Goal: Browse casually: Explore the website without a specific task or goal

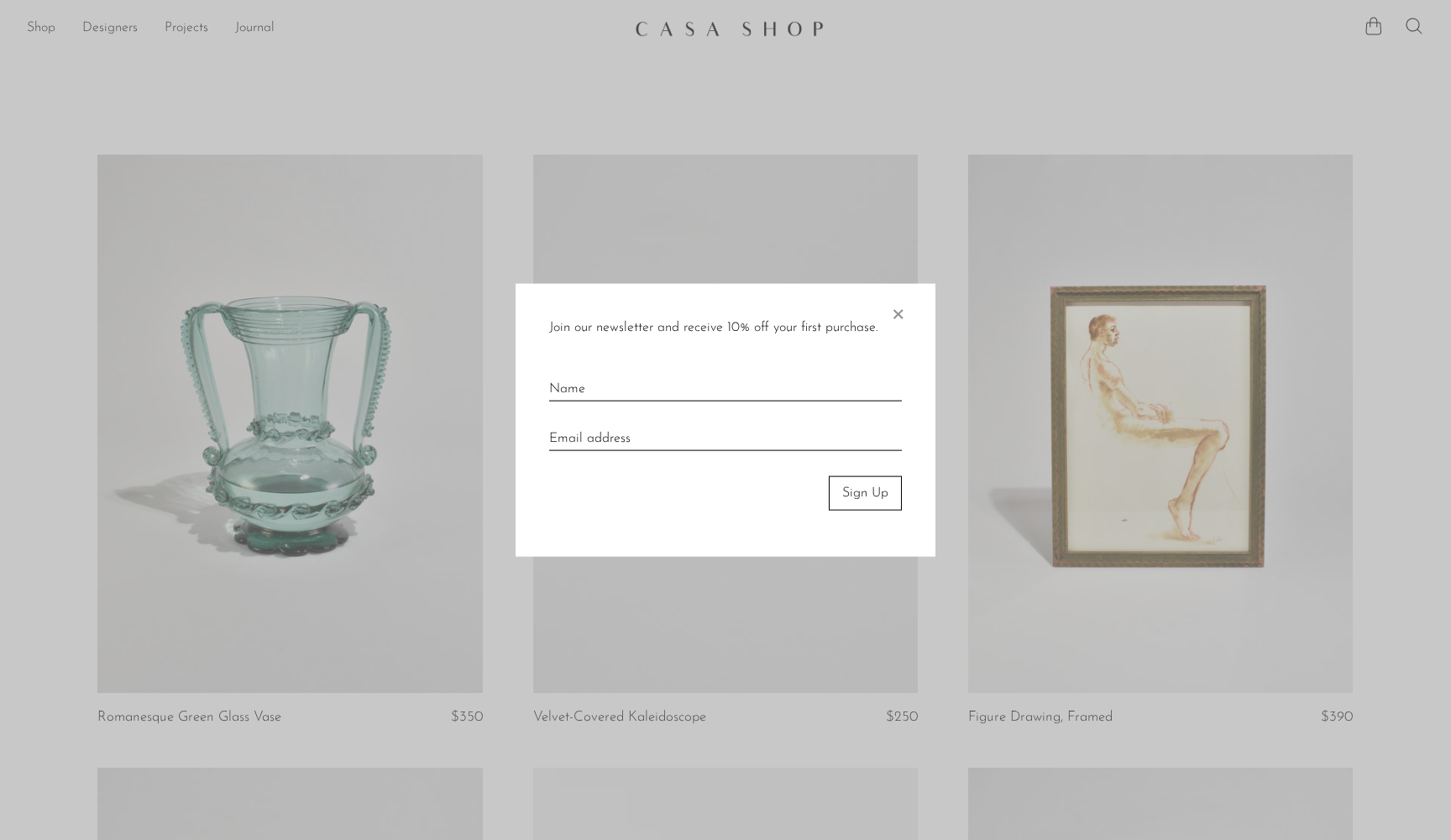
click at [897, 318] on span "×" at bounding box center [898, 310] width 17 height 54
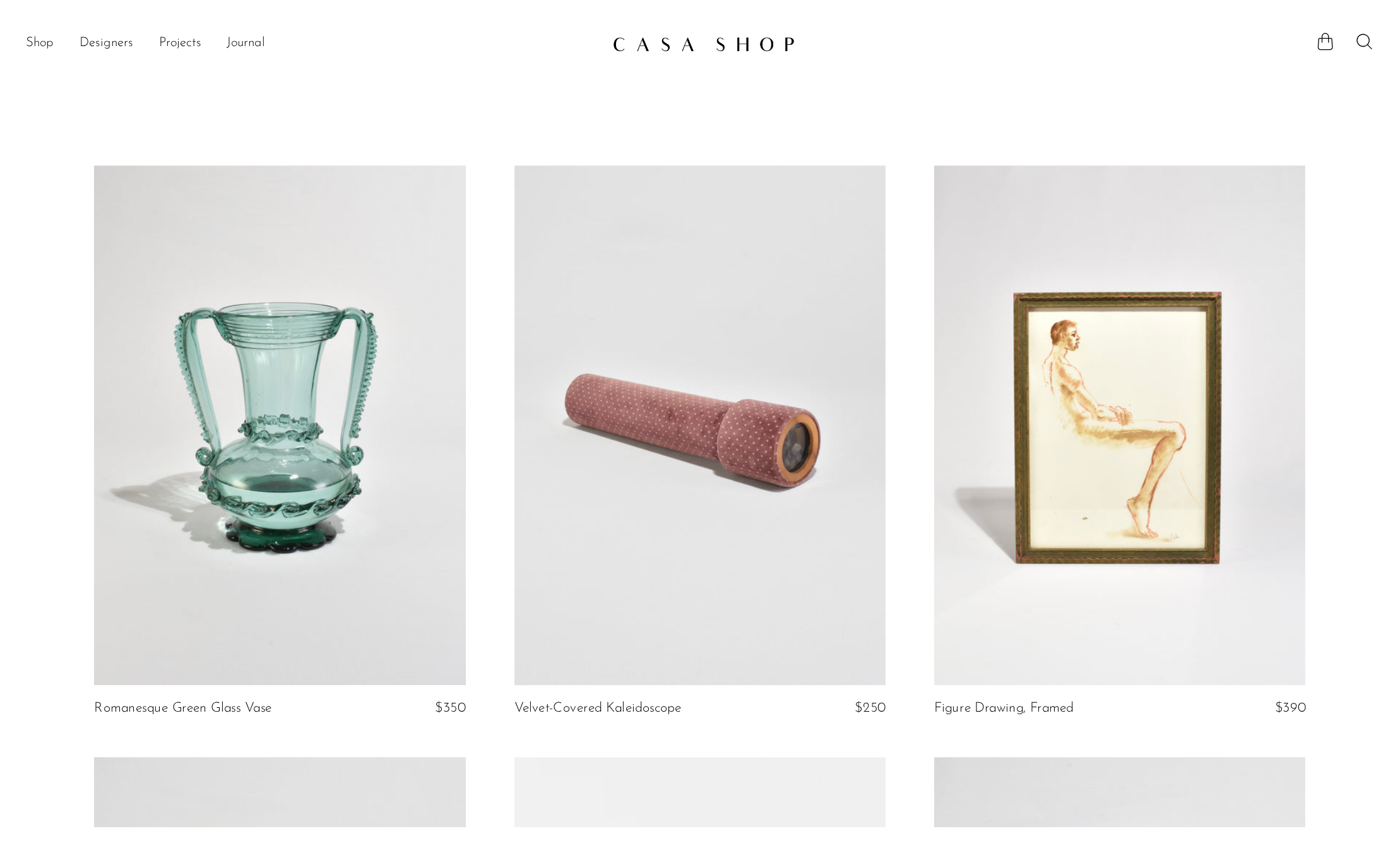
scroll to position [95, 0]
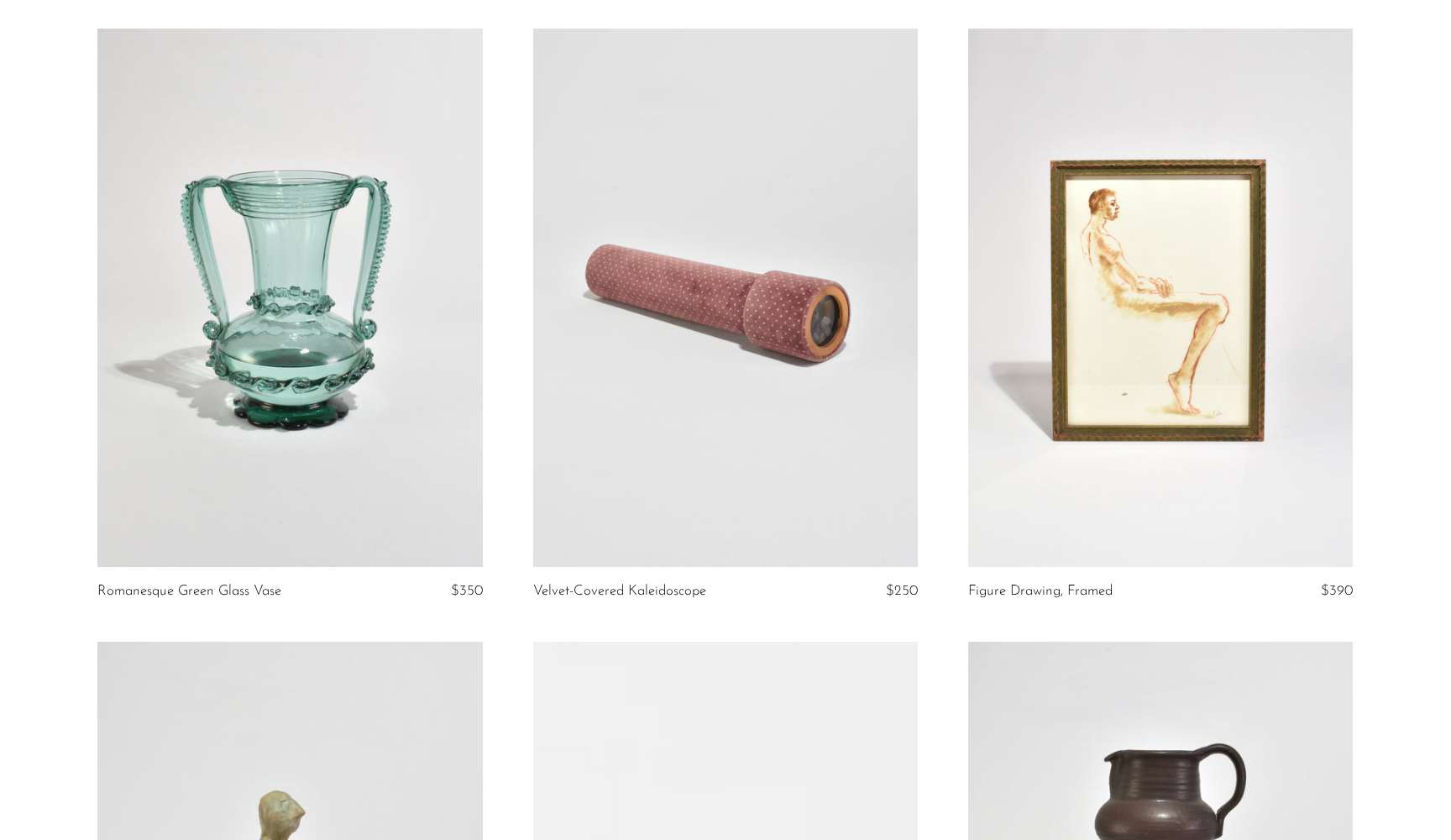
click at [1064, 325] on link at bounding box center [1161, 298] width 385 height 539
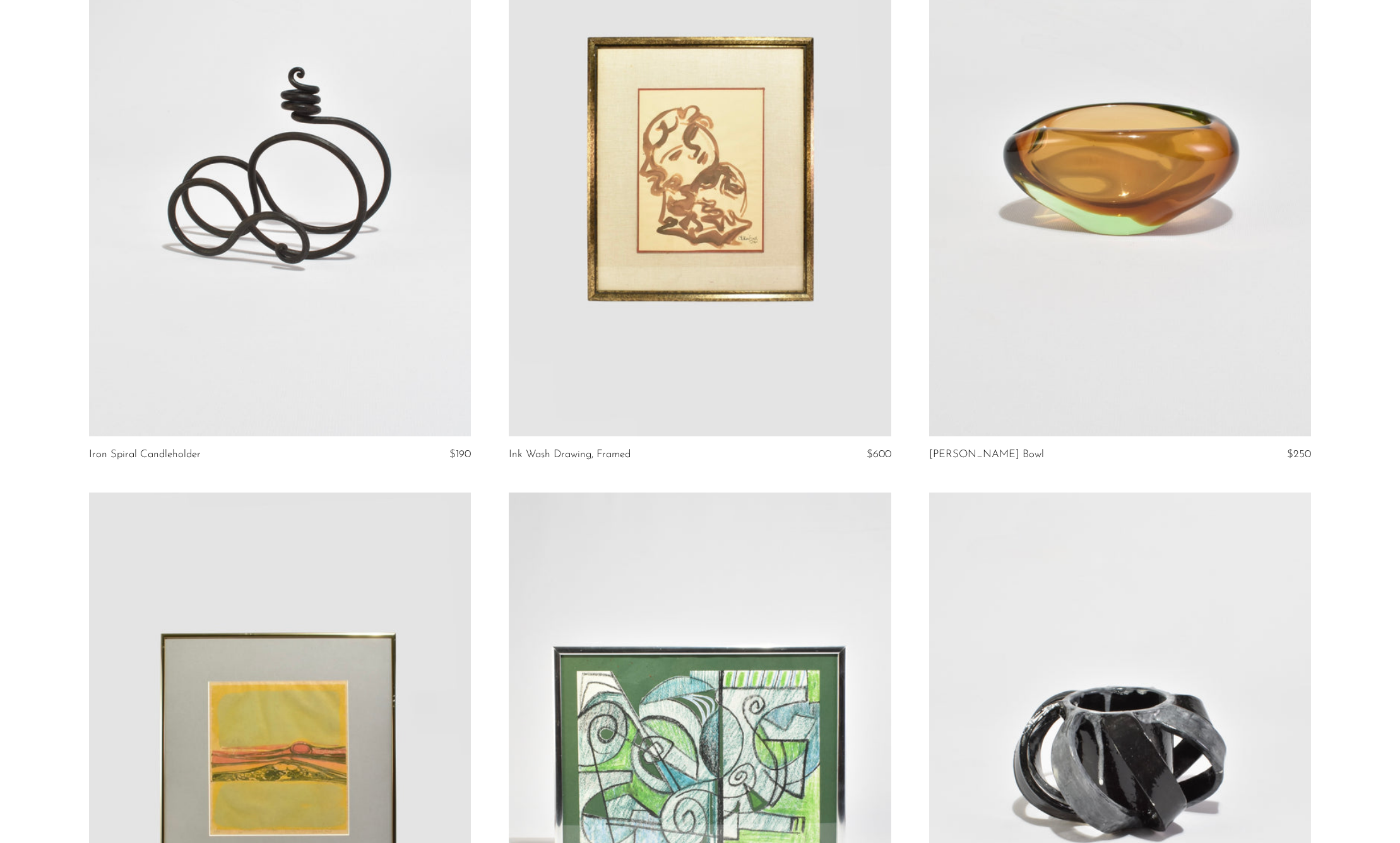
scroll to position [1289, 0]
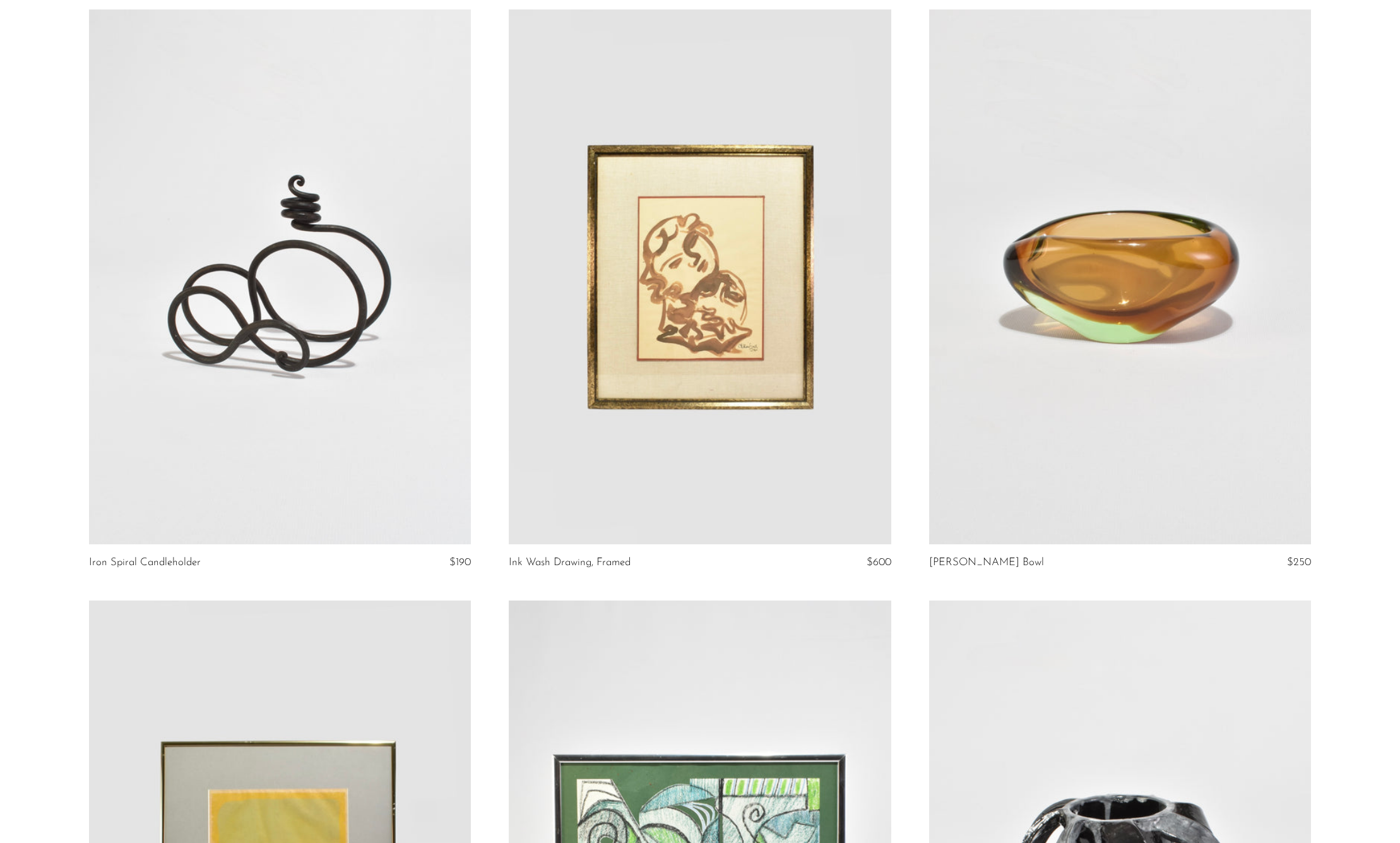
click at [654, 267] on link at bounding box center [700, 277] width 382 height 535
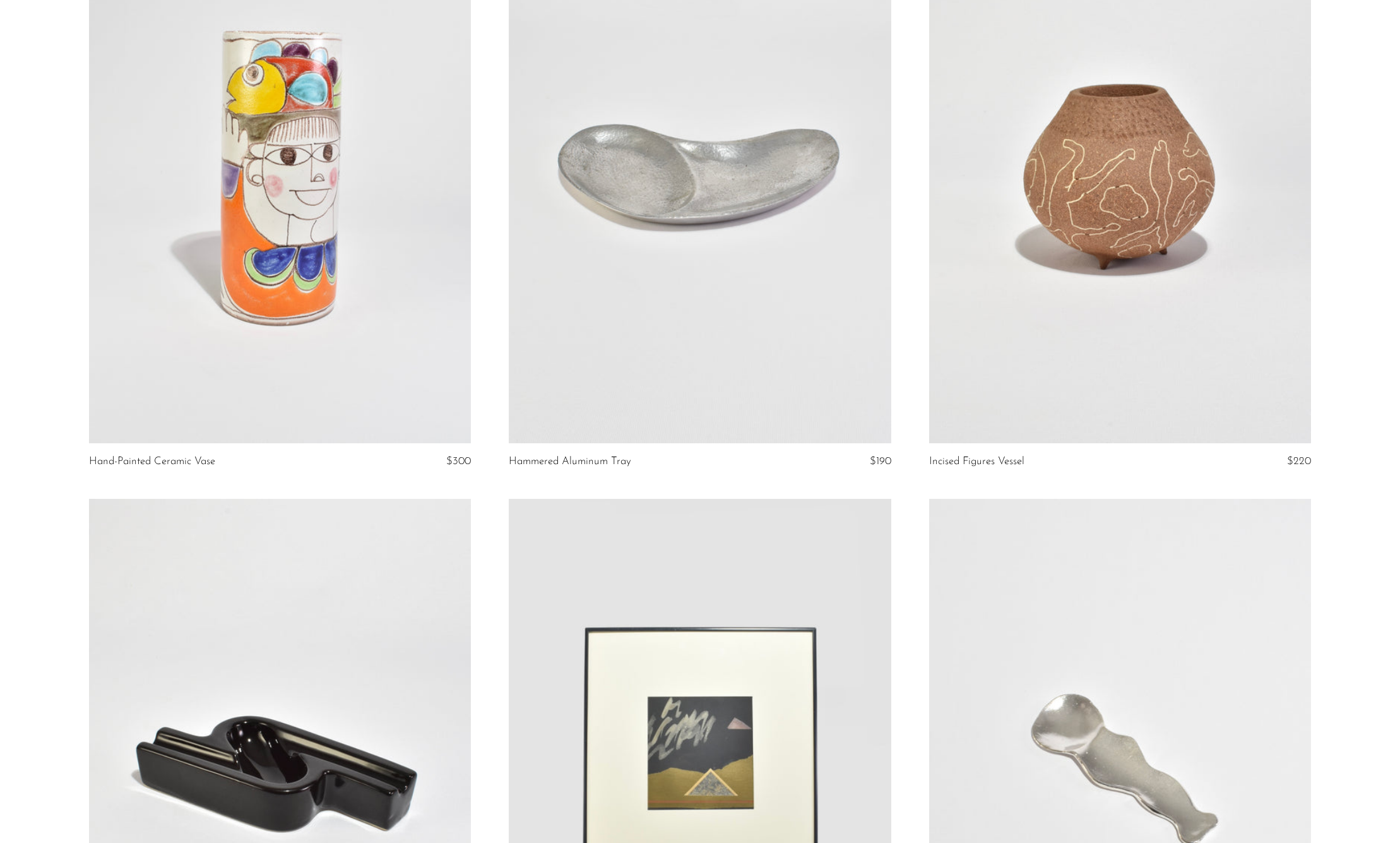
scroll to position [3410, 0]
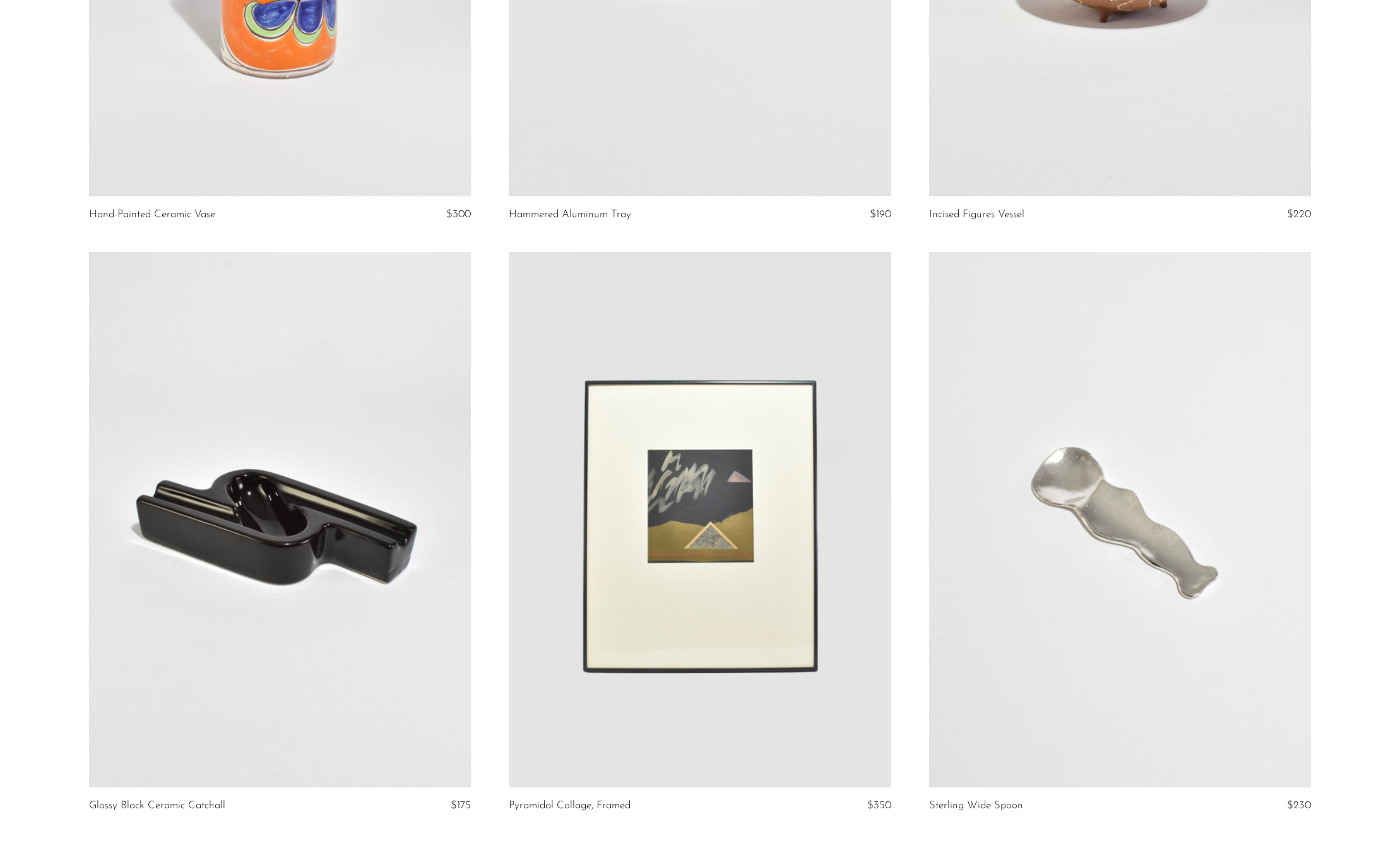
click at [736, 532] on link at bounding box center [700, 519] width 382 height 535
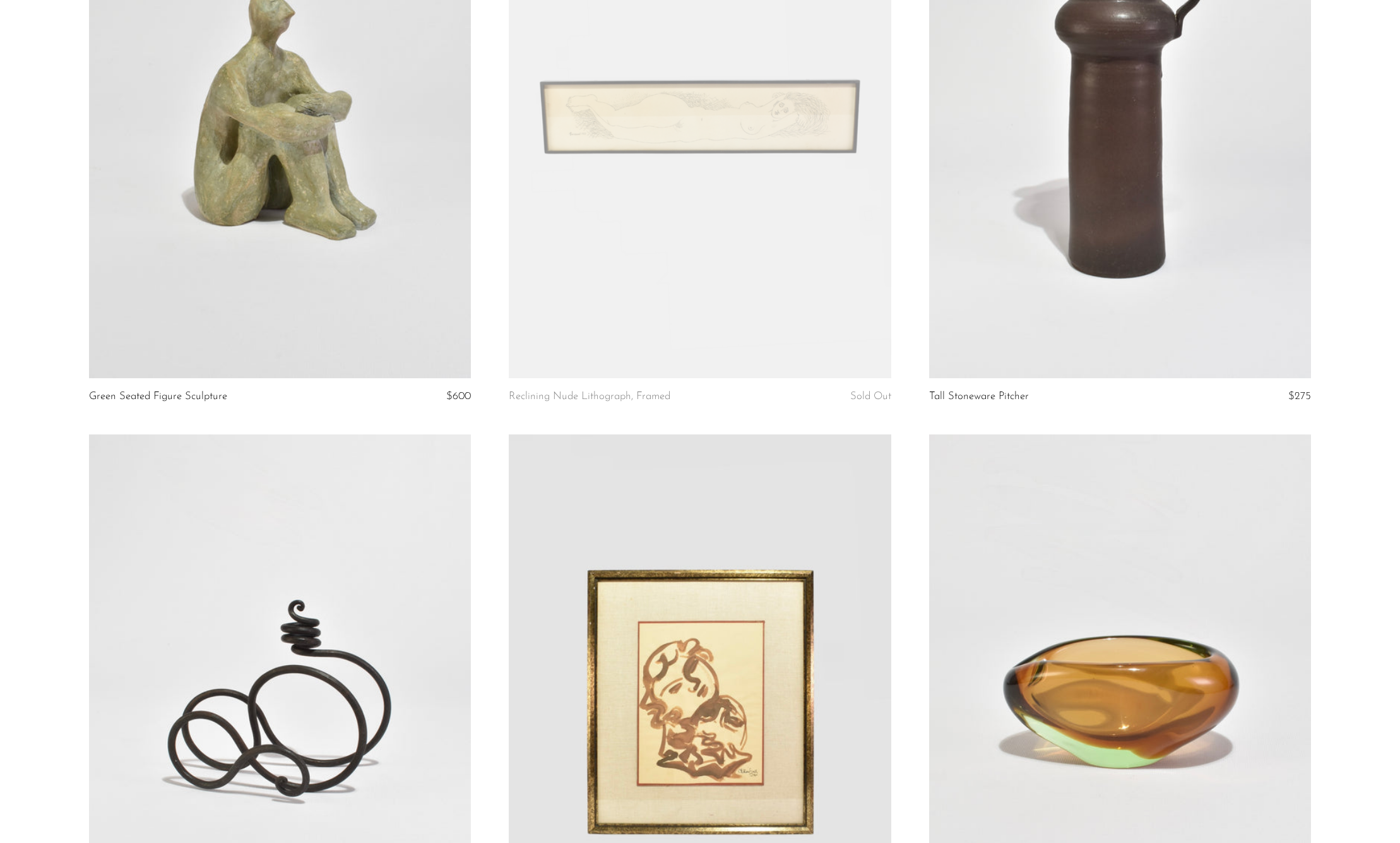
scroll to position [0, 0]
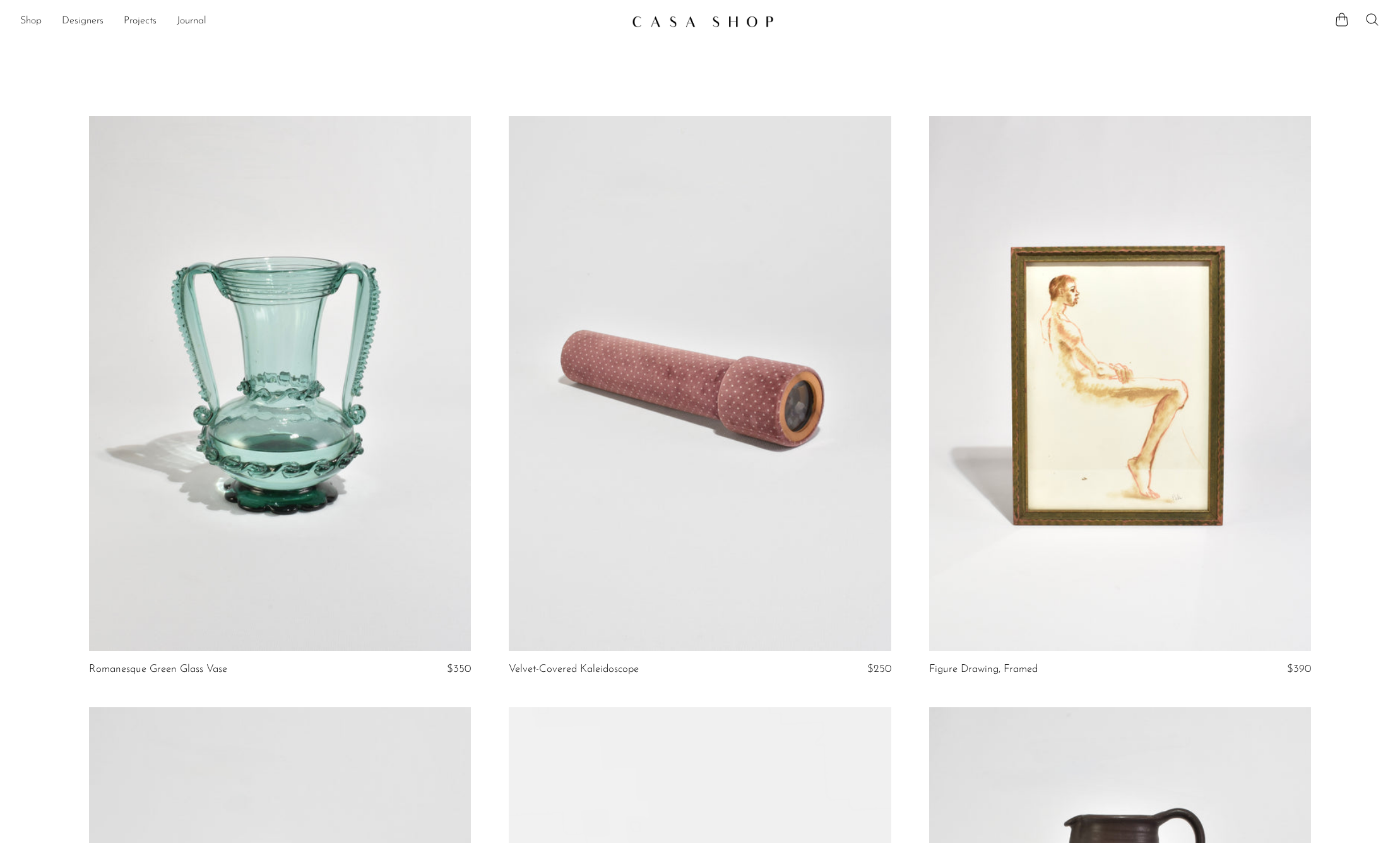
click at [80, 26] on link "Designers" at bounding box center [82, 21] width 42 height 16
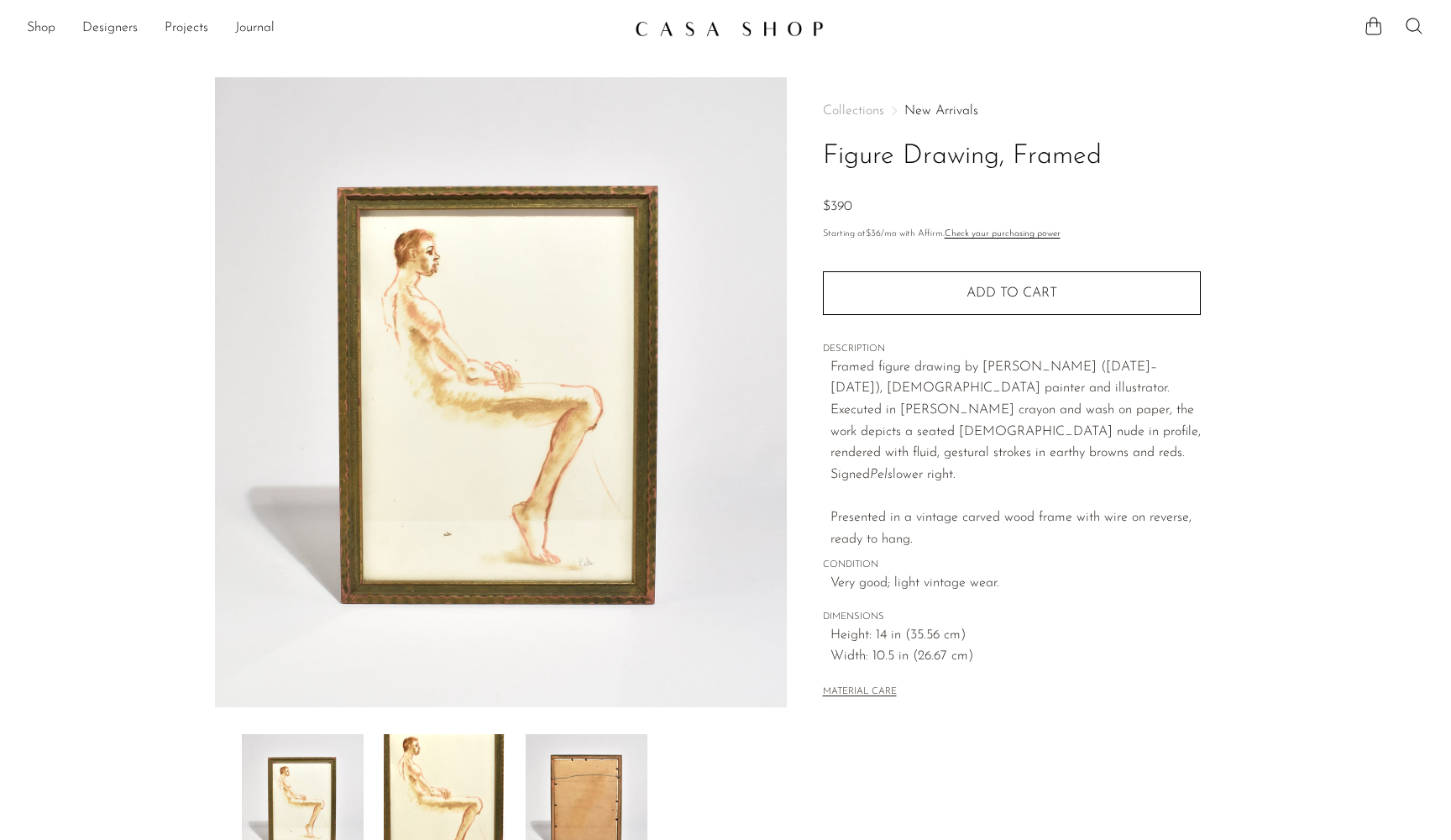
scroll to position [254, 0]
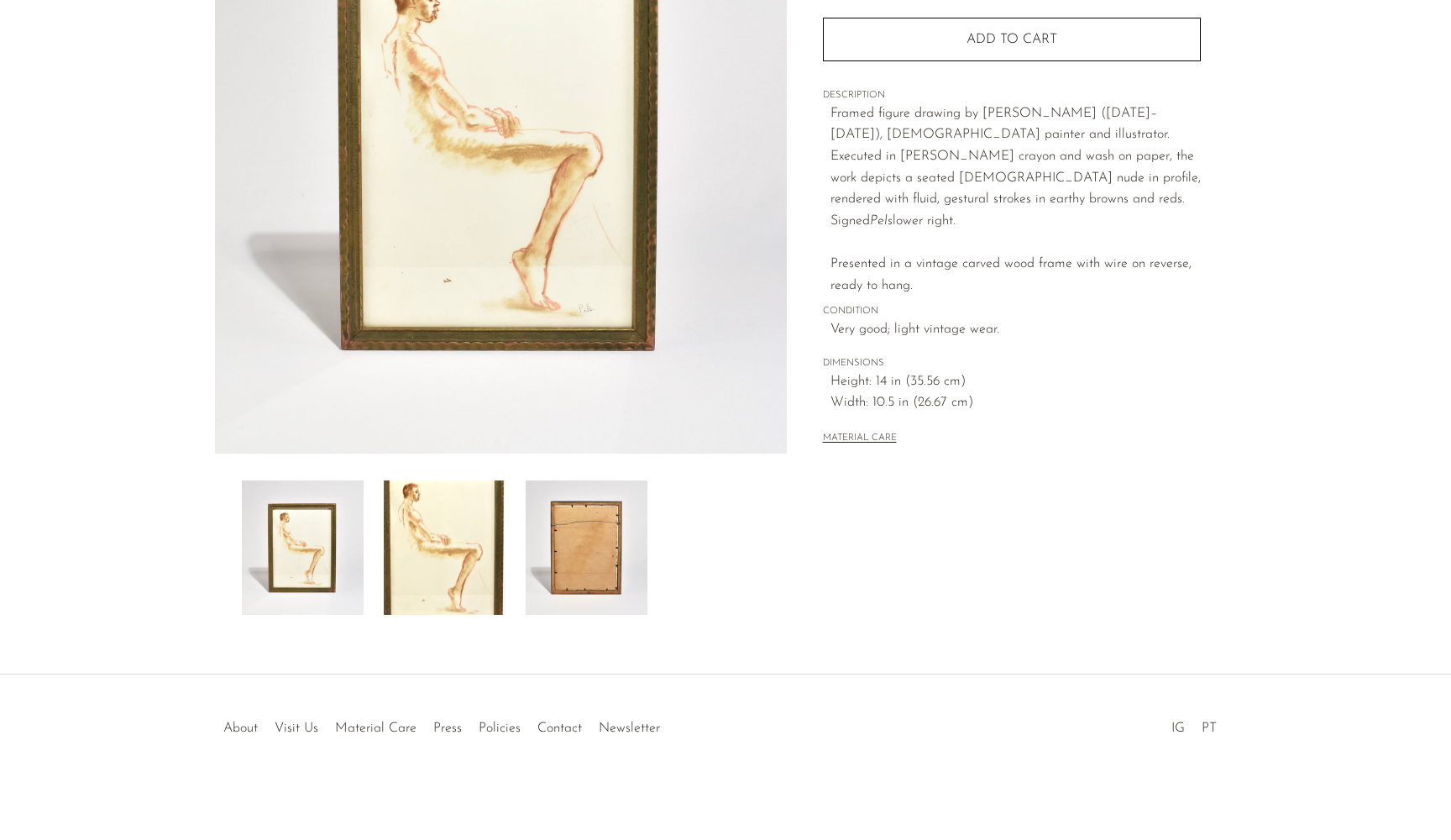
click at [435, 538] on img at bounding box center [444, 547] width 122 height 134
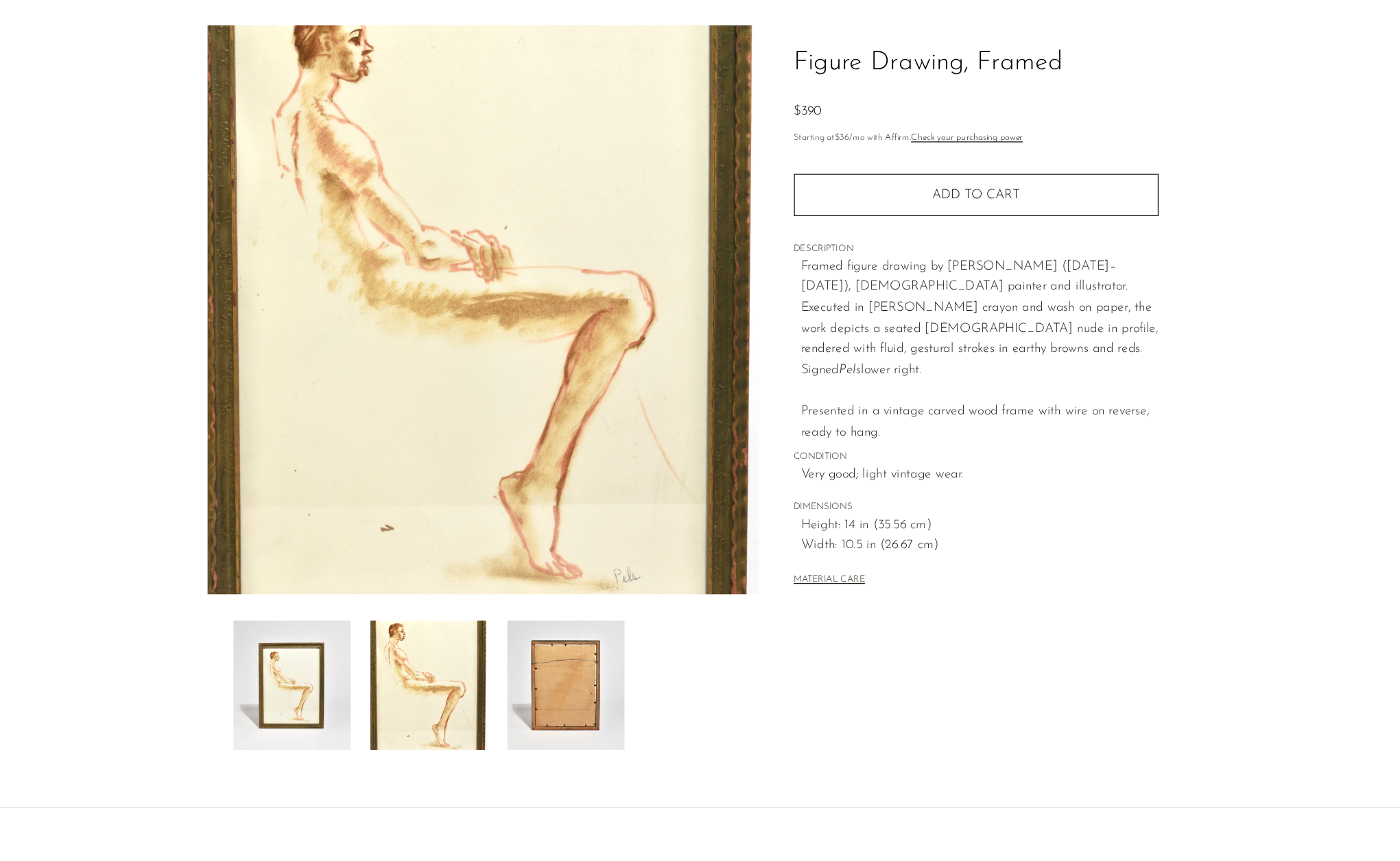
scroll to position [2, 0]
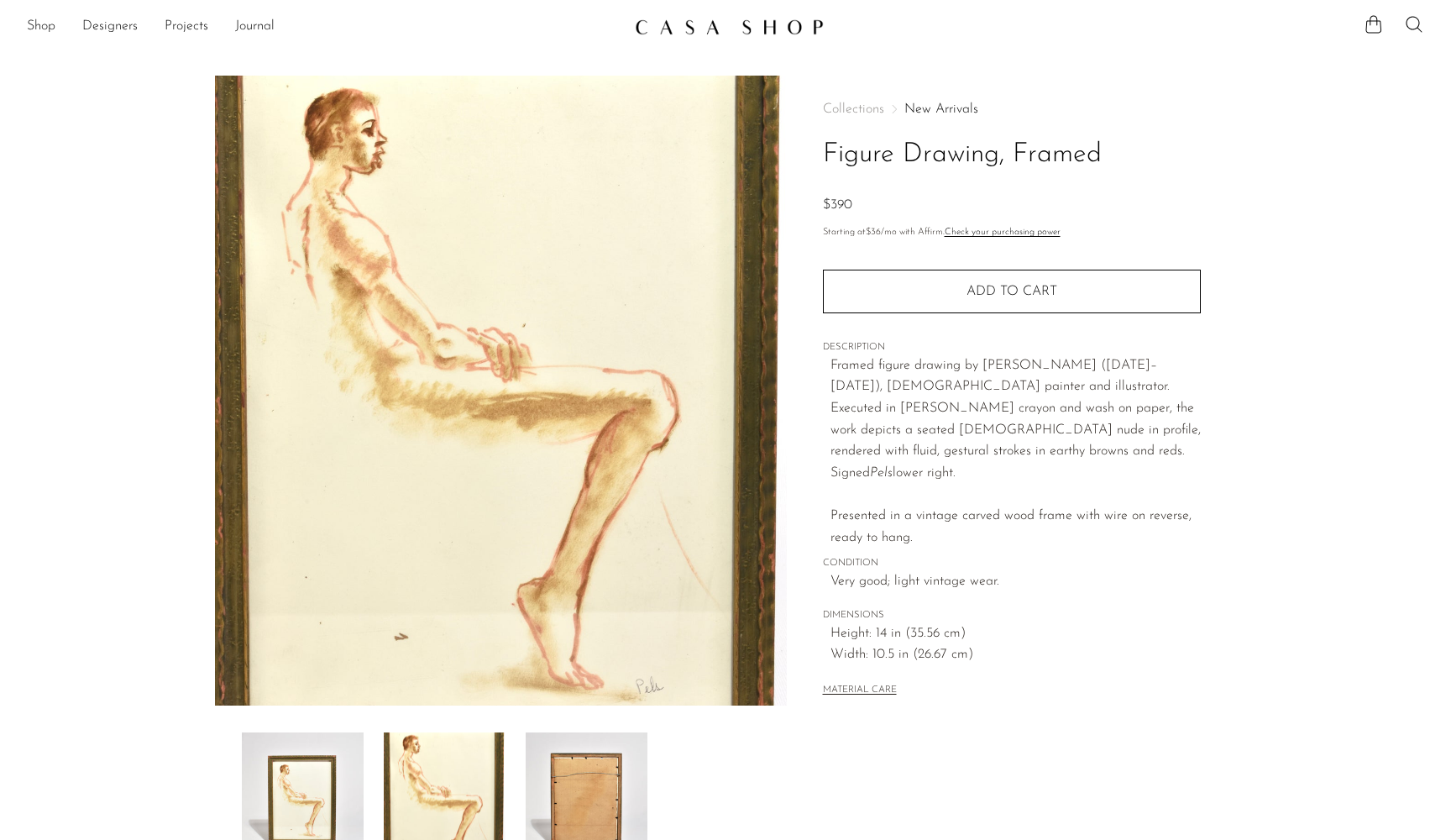
click at [634, 237] on img at bounding box center [501, 390] width 571 height 630
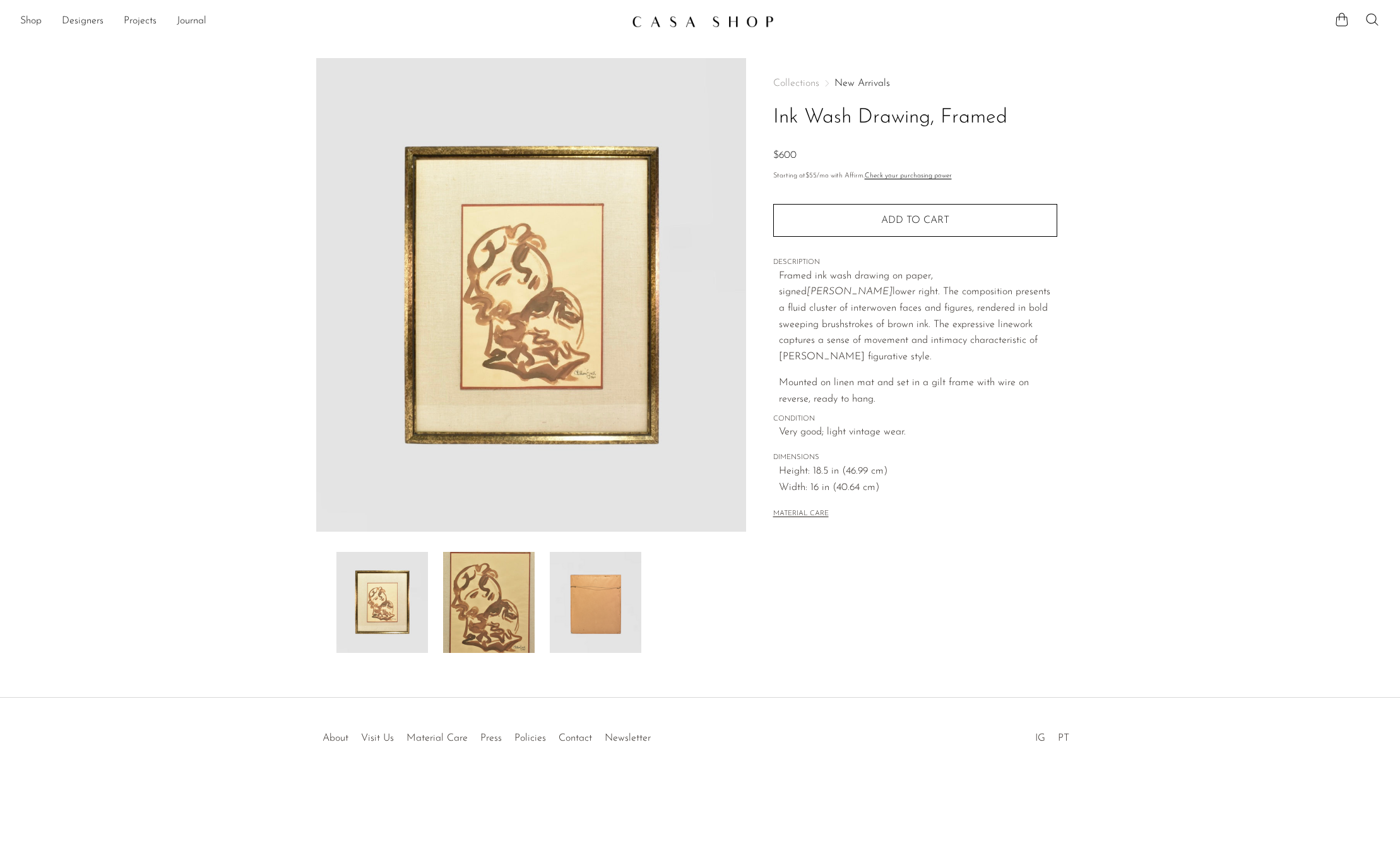
click at [612, 277] on img at bounding box center [531, 295] width 430 height 474
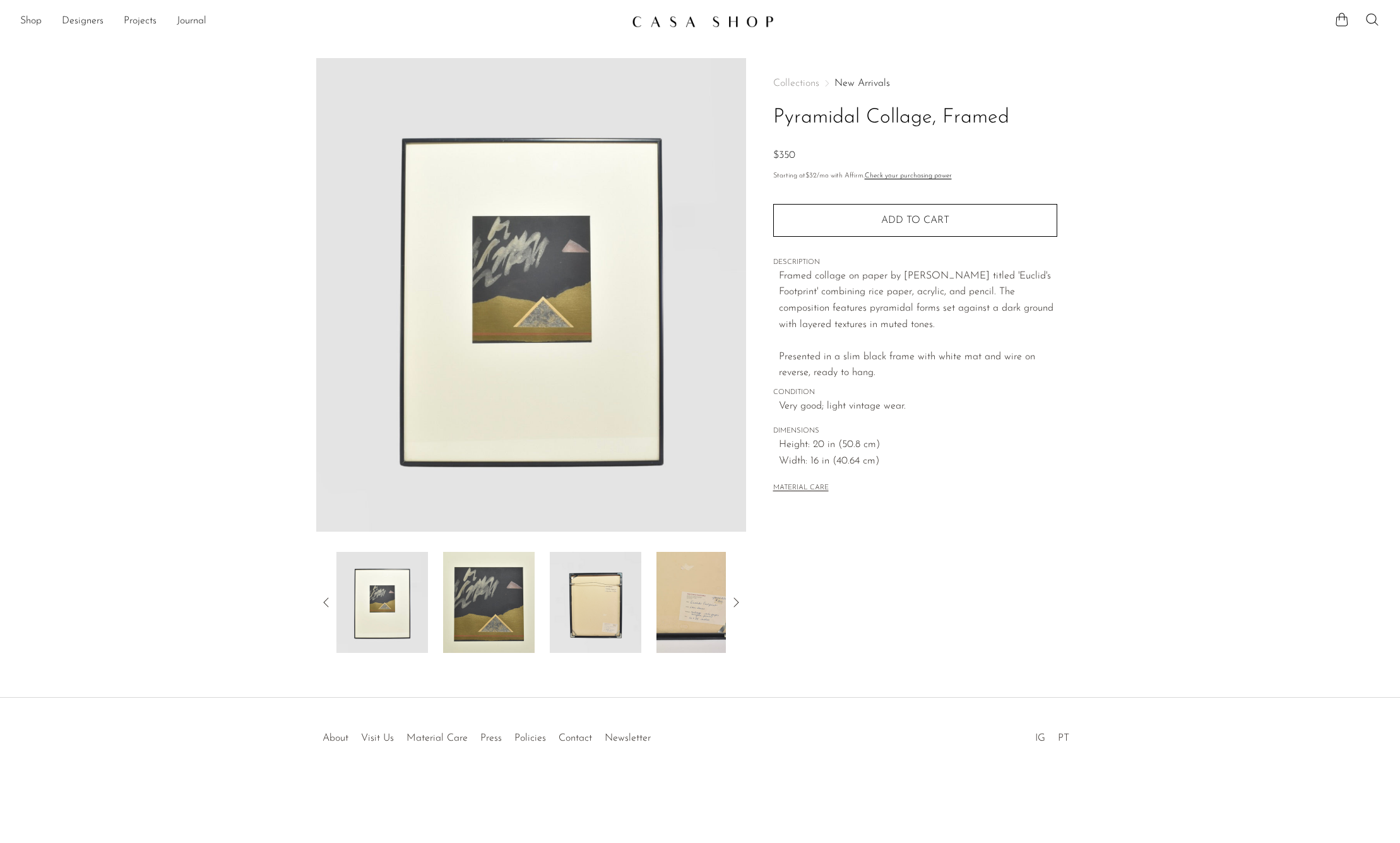
click at [528, 432] on img at bounding box center [531, 295] width 430 height 474
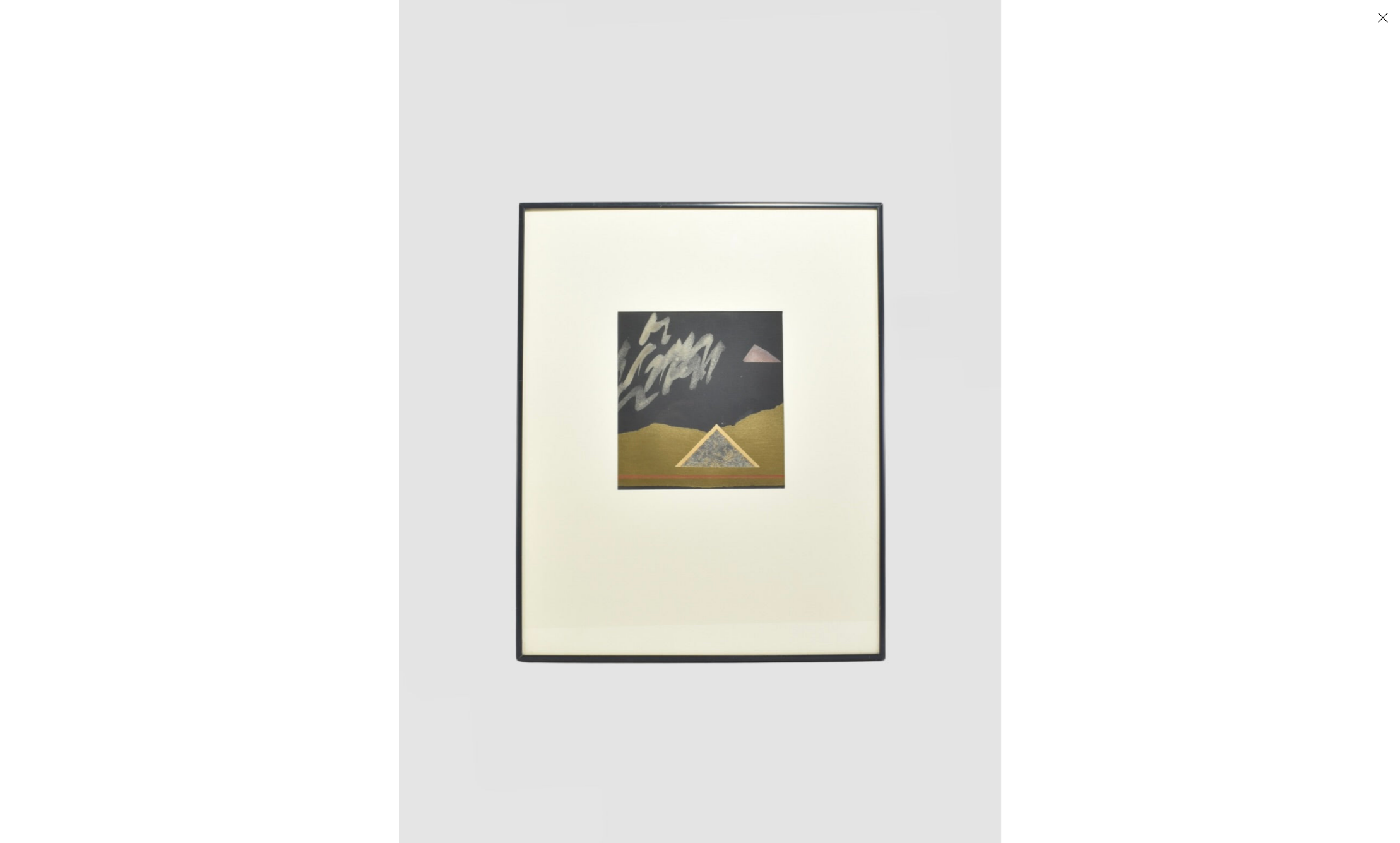
click at [1387, 21] on button "Close" at bounding box center [1382, 17] width 22 height 22
